Goal: Information Seeking & Learning: Learn about a topic

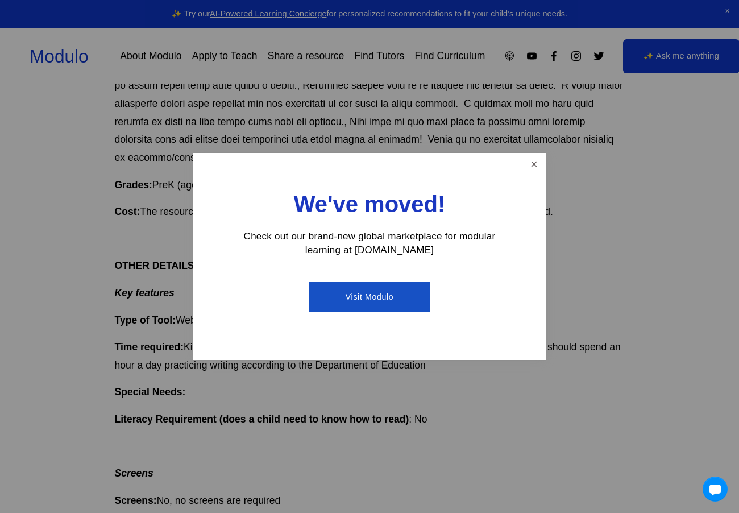
scroll to position [420, 0]
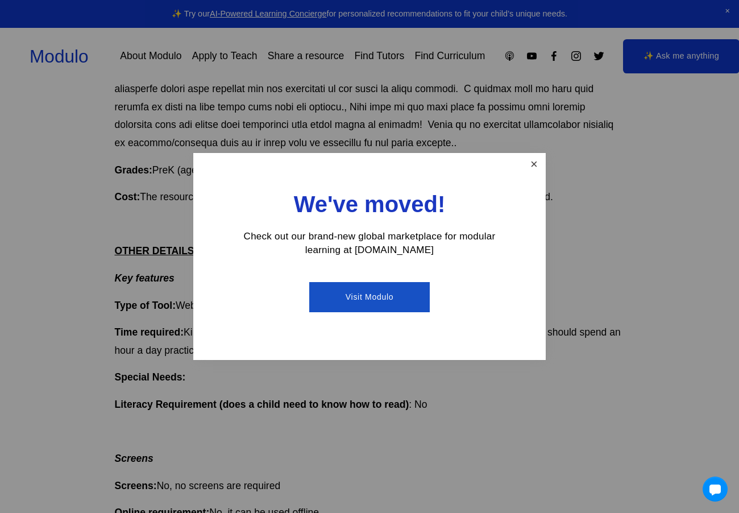
click at [535, 169] on link "Close" at bounding box center [534, 165] width 20 height 20
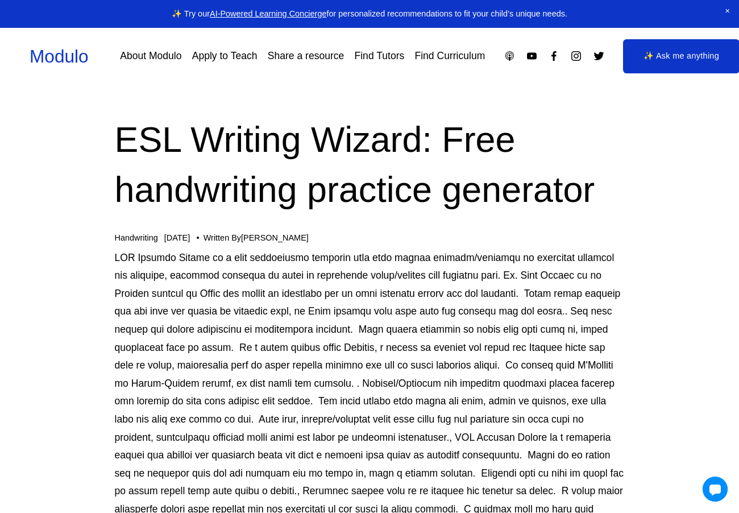
click at [148, 60] on link "About Modulo" at bounding box center [150, 56] width 61 height 20
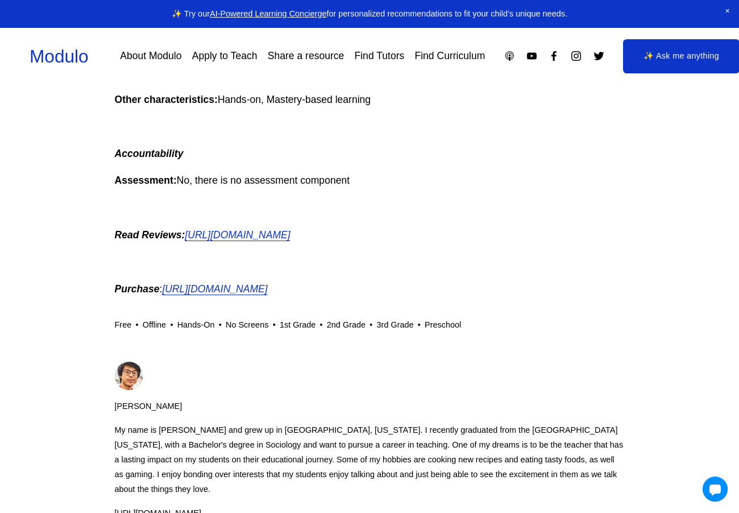
scroll to position [1076, 0]
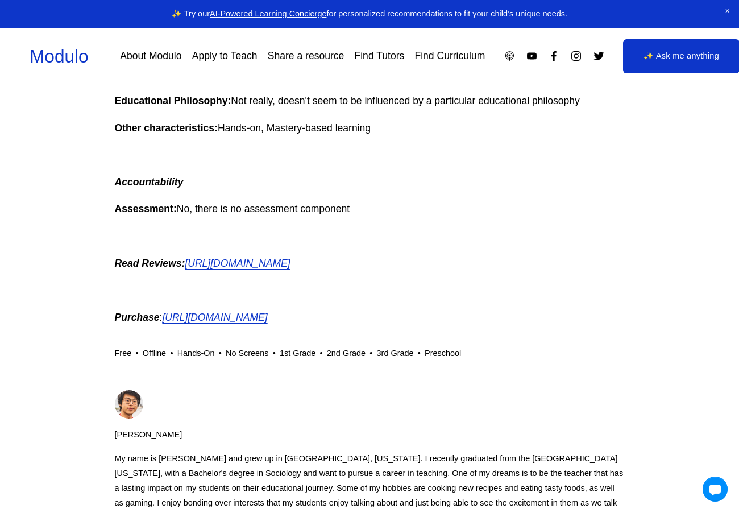
click at [290, 264] on em "[URL][DOMAIN_NAME]" at bounding box center [237, 263] width 105 height 11
click at [267, 323] on em "[URL][DOMAIN_NAME]" at bounding box center [214, 317] width 105 height 11
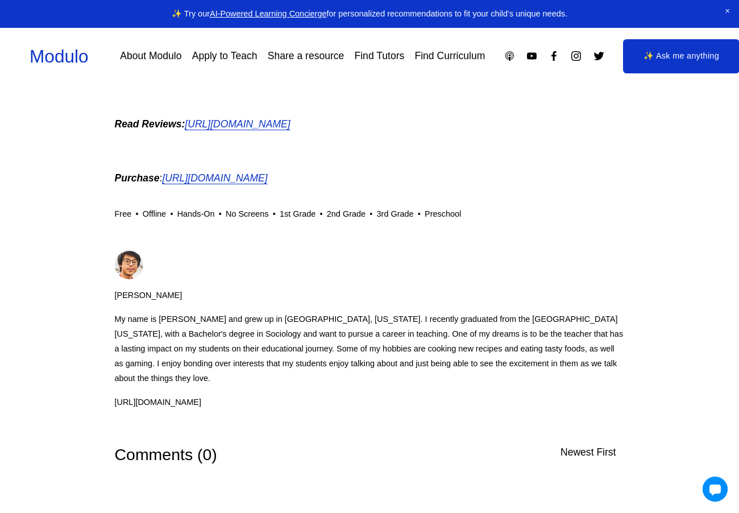
scroll to position [1242, 0]
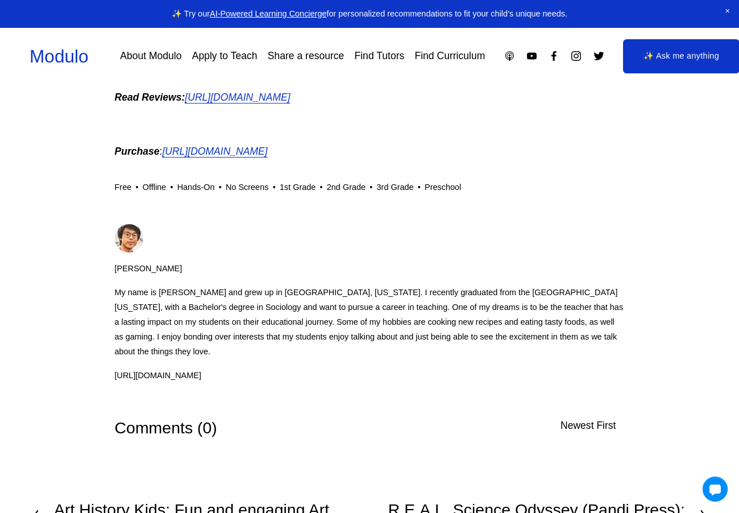
click at [267, 153] on em "[URL][DOMAIN_NAME]" at bounding box center [214, 151] width 105 height 11
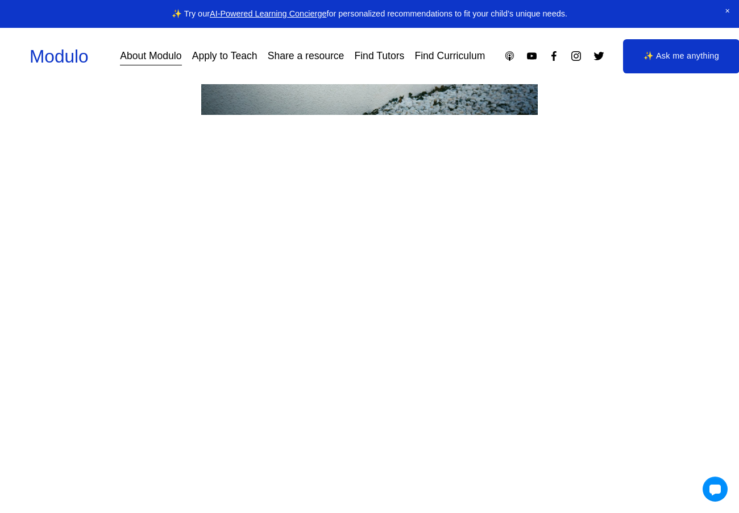
scroll to position [965, 0]
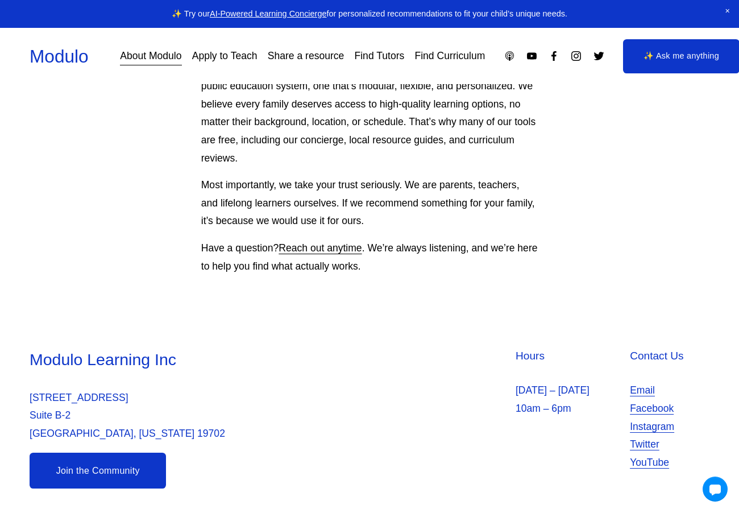
click at [269, 16] on link "AI-Powered Learning Concierge" at bounding box center [268, 13] width 117 height 9
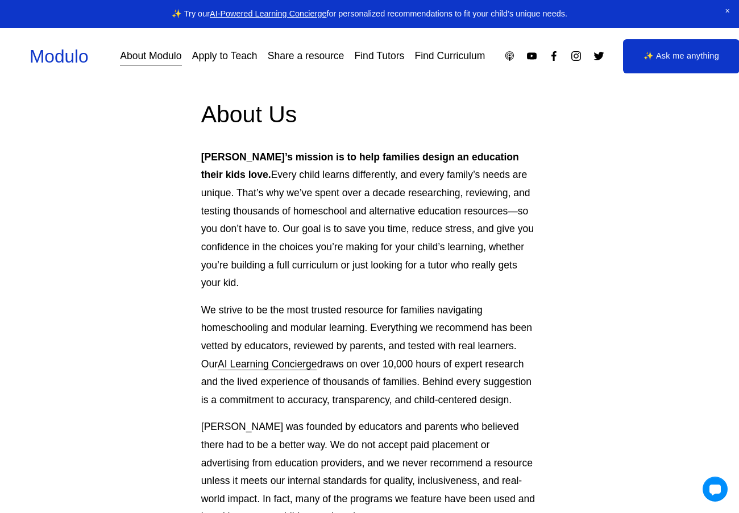
scroll to position [0, 0]
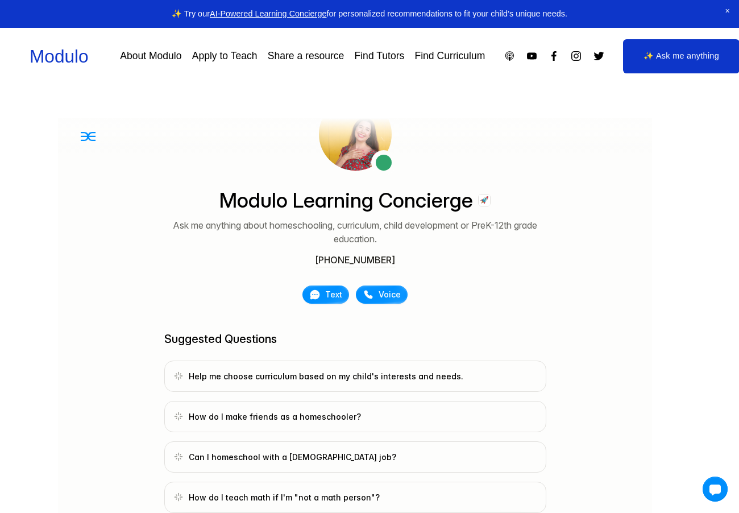
scroll to position [49, 0]
